Goal: Find specific page/section: Find specific page/section

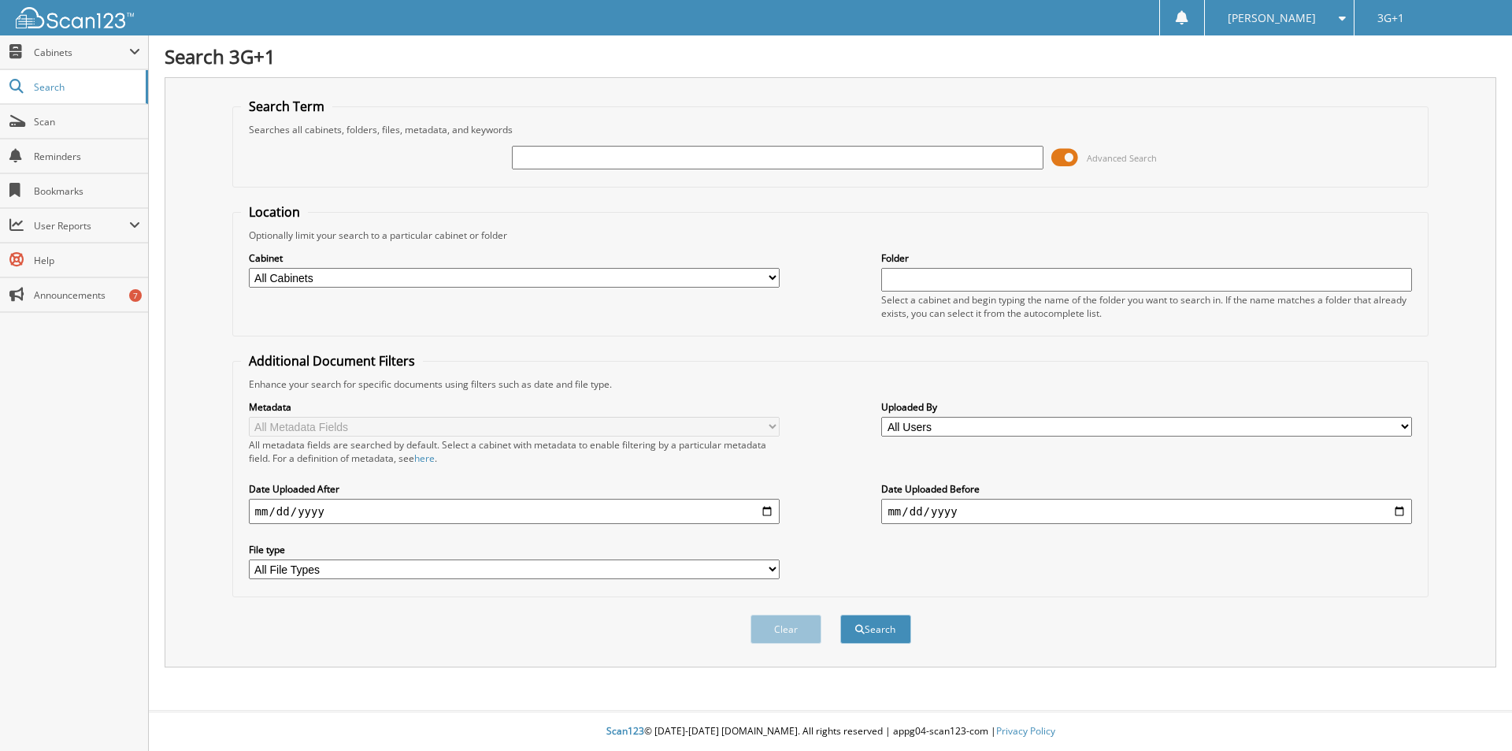
click at [611, 153] on input "text" at bounding box center [777, 158] width 531 height 24
type input "34379"
click at [840, 614] on button "Search" at bounding box center [875, 628] width 71 height 29
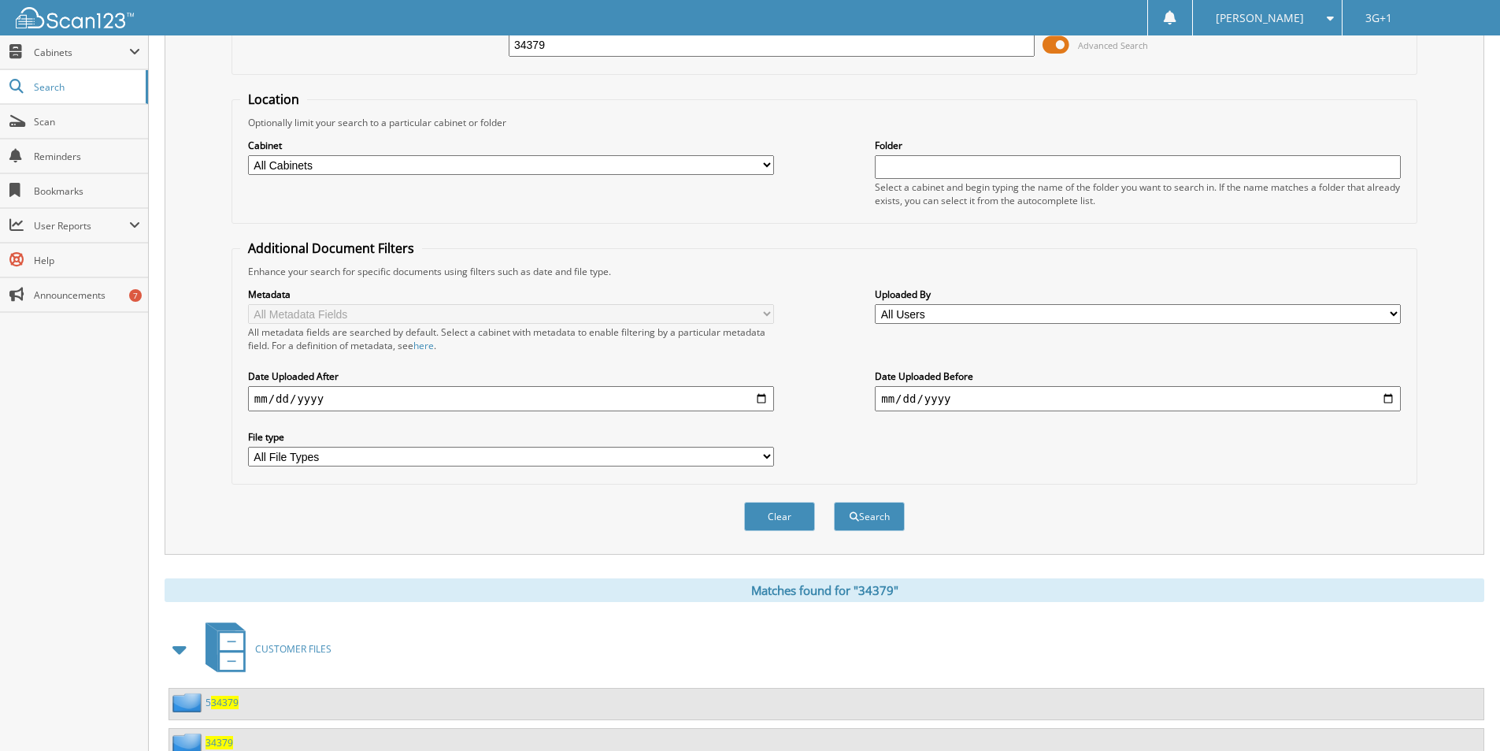
scroll to position [170, 0]
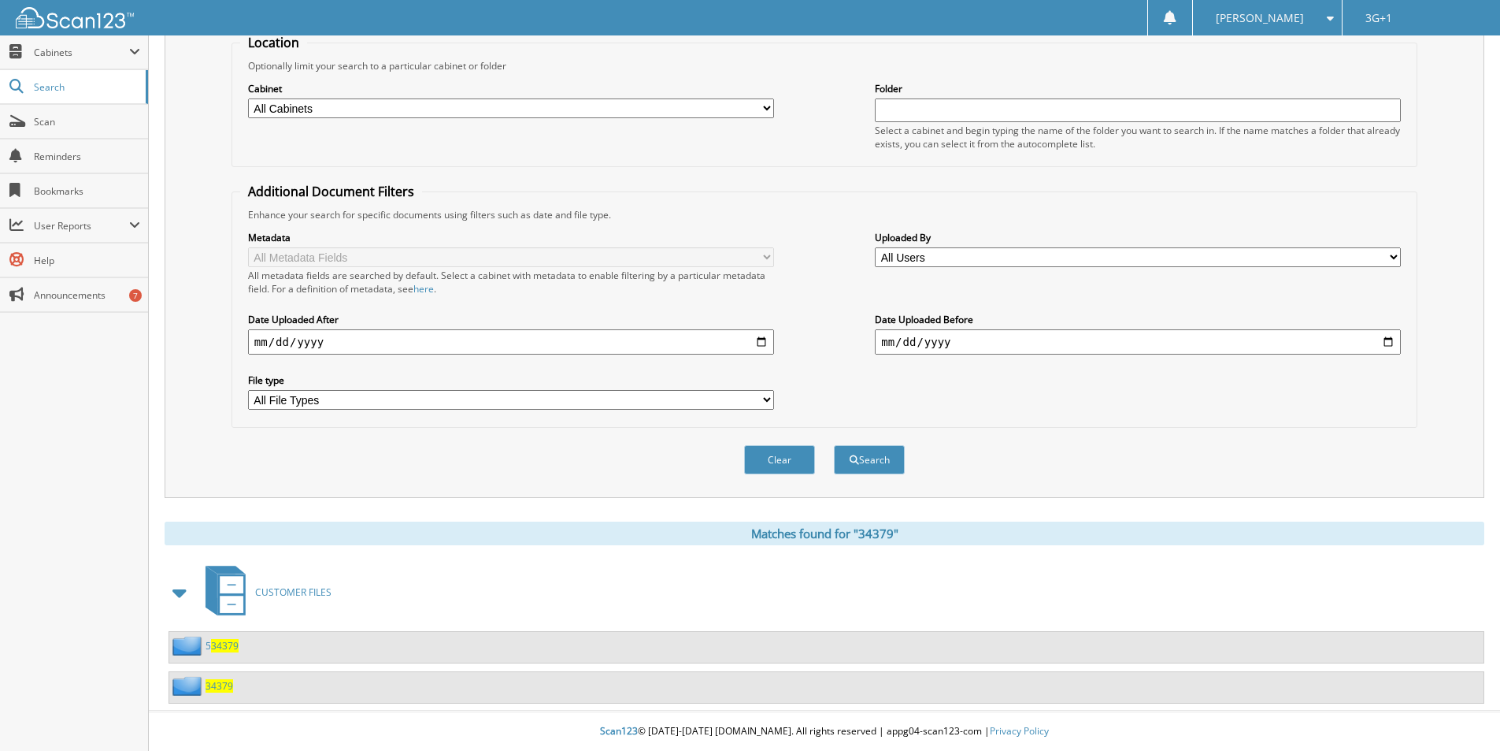
click at [209, 687] on span "34379" at bounding box center [220, 685] width 28 height 13
